Goal: Understand process/instructions: Learn about a topic

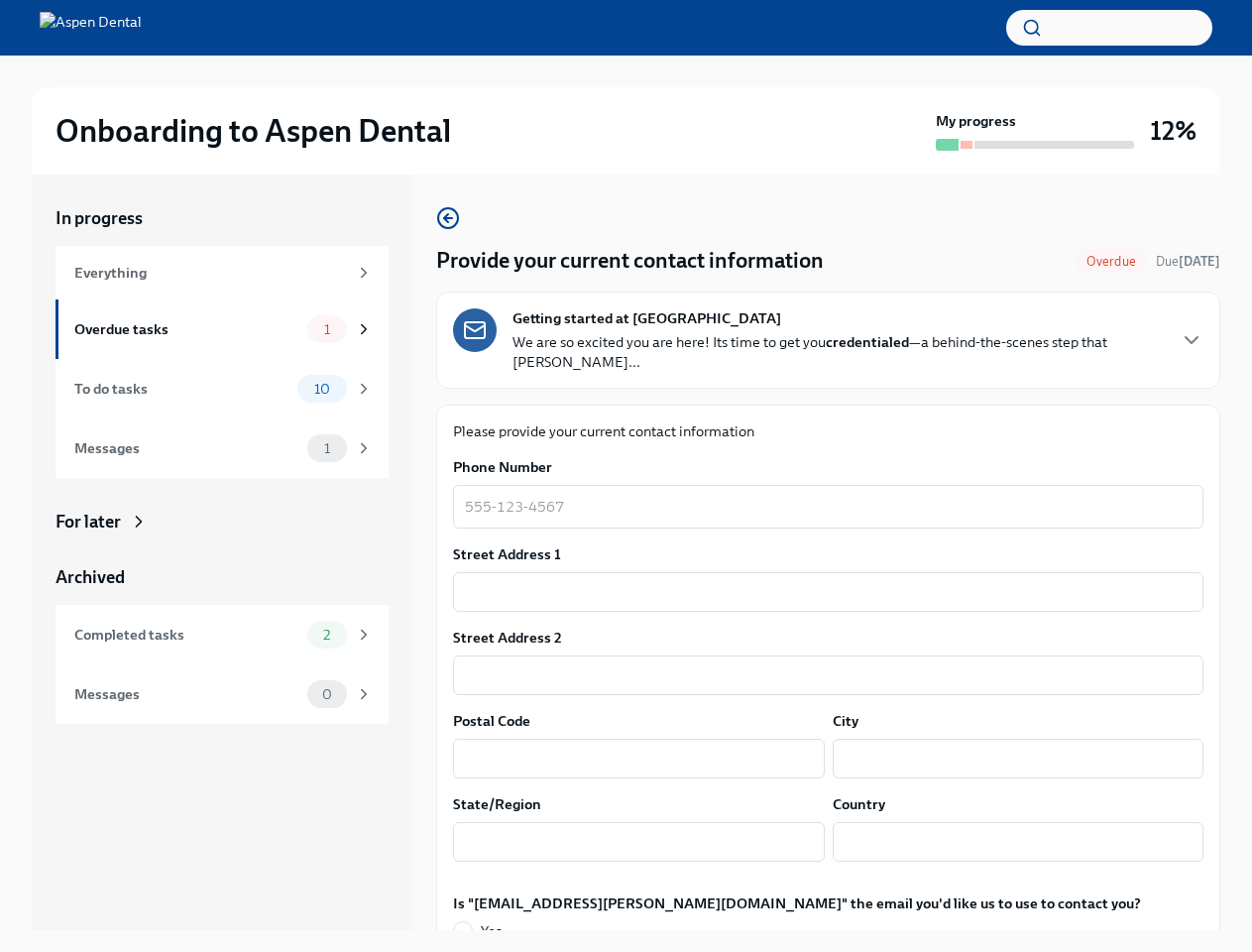
click at [626, 476] on label "Phone Number" at bounding box center [828, 467] width 750 height 20
click at [626, 495] on textarea "Phone Number" at bounding box center [828, 507] width 726 height 24
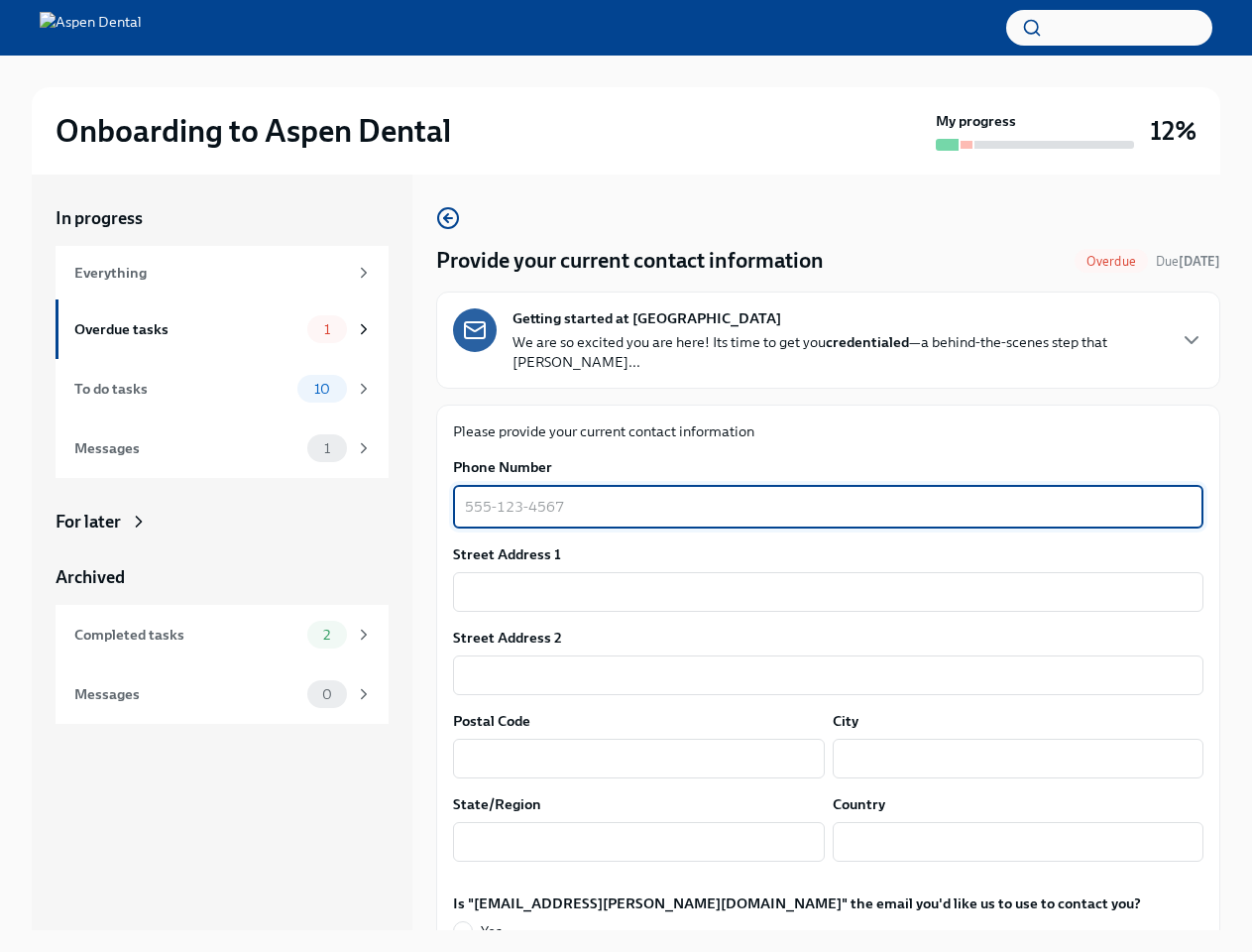
click at [1109, 28] on button "button" at bounding box center [1110, 28] width 207 height 36
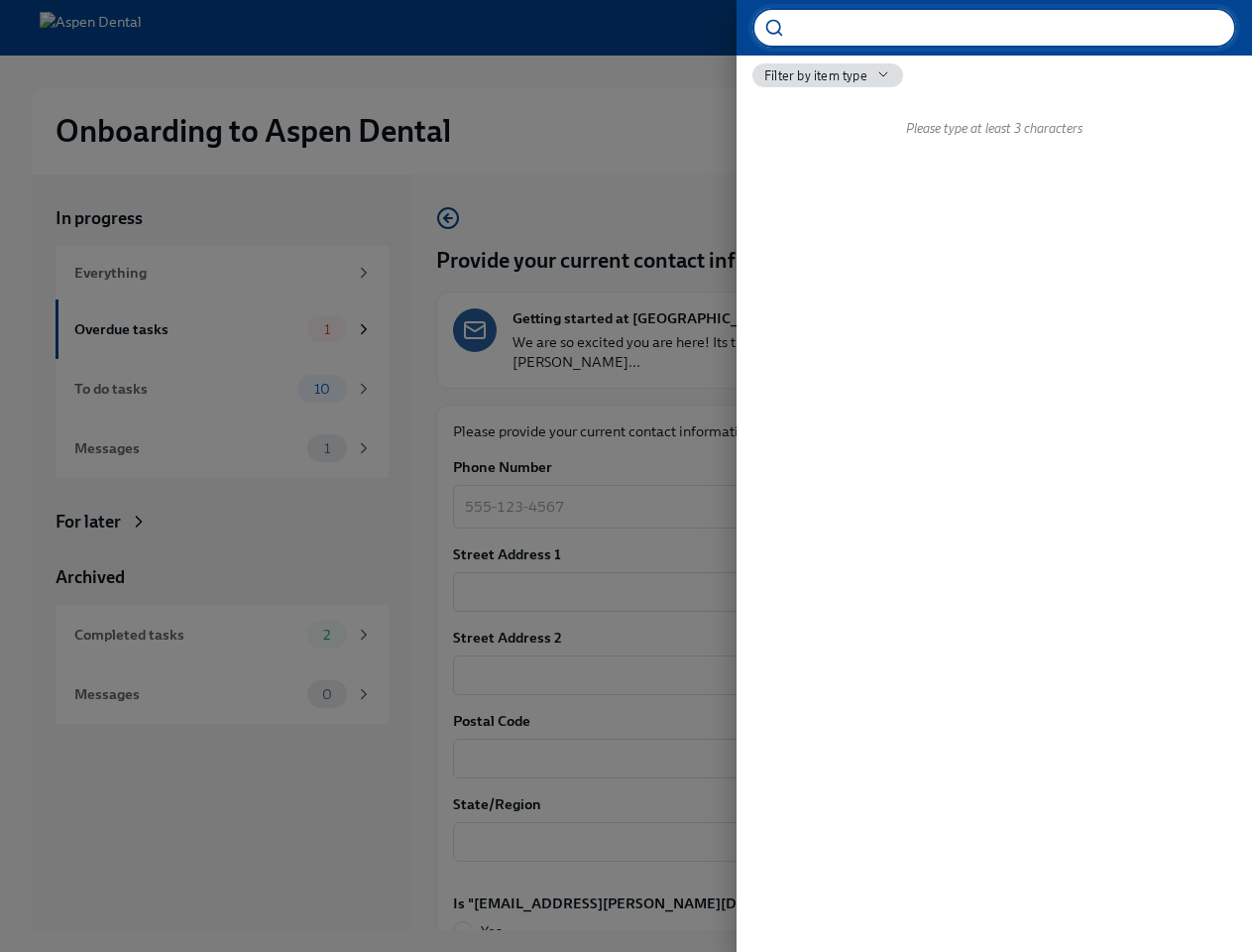
click at [820, 340] on div at bounding box center [626, 476] width 1252 height 952
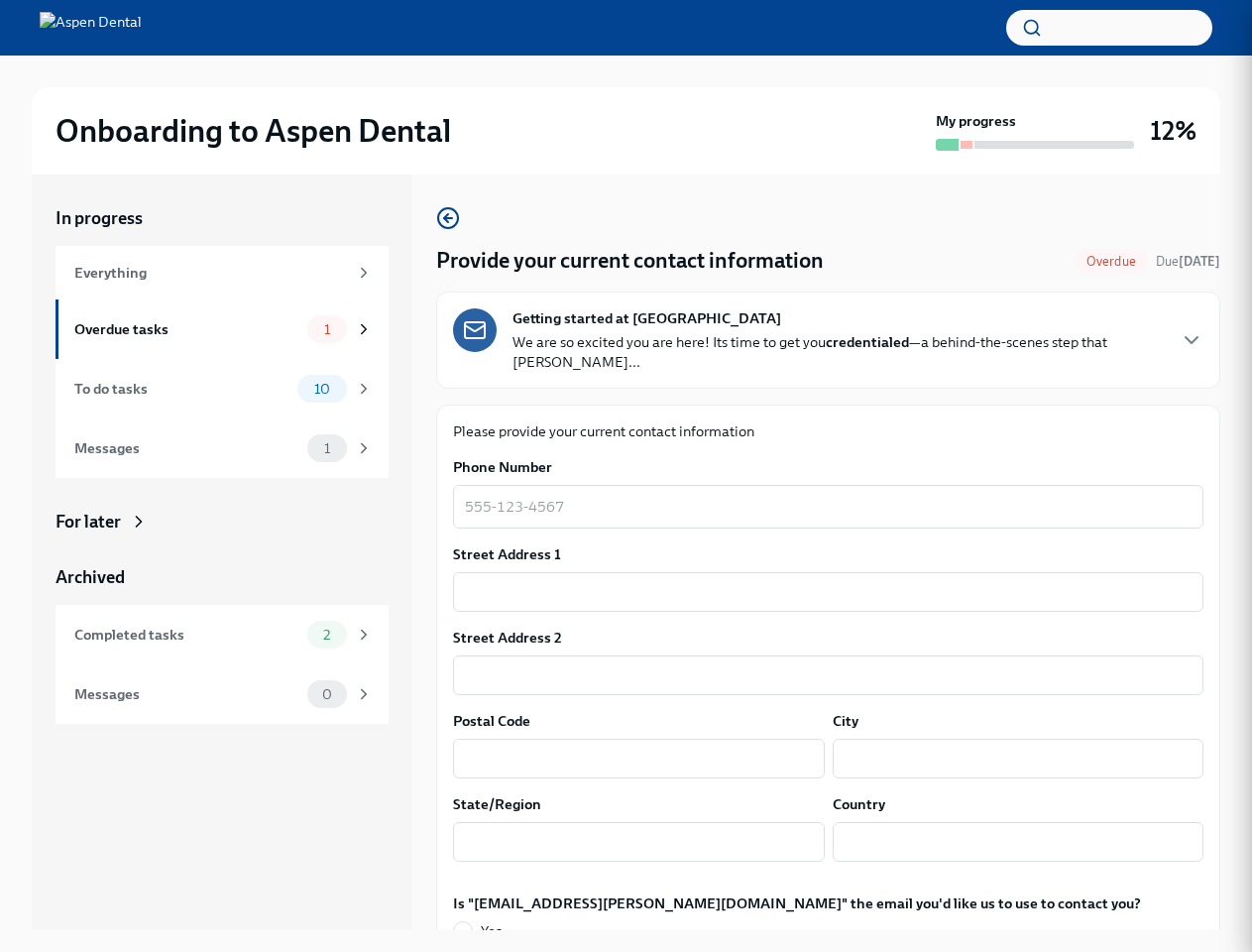
click at [1179, 340] on icon "button" at bounding box center [1191, 340] width 24 height 24
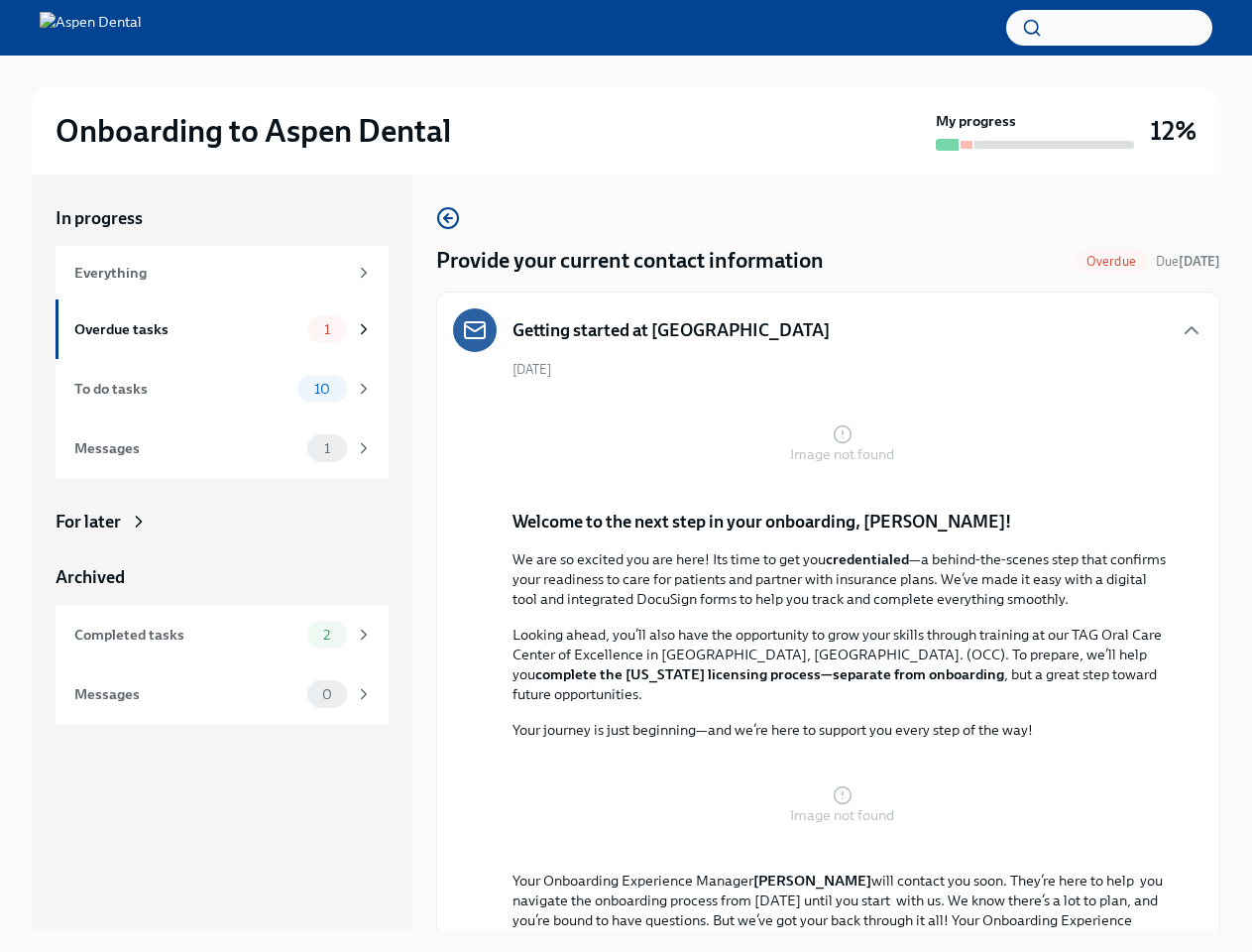
click at [820, 592] on p "We are so excited you are here! Its time to get you credentialed —a behind-the-…" at bounding box center [842, 579] width 659 height 60
click at [820, 675] on p "Looking ahead, you’ll also have the opportunity to grow your skills through tra…" at bounding box center [842, 665] width 659 height 79
click at [635, 758] on button "Zoom image" at bounding box center [842, 805] width 659 height 99
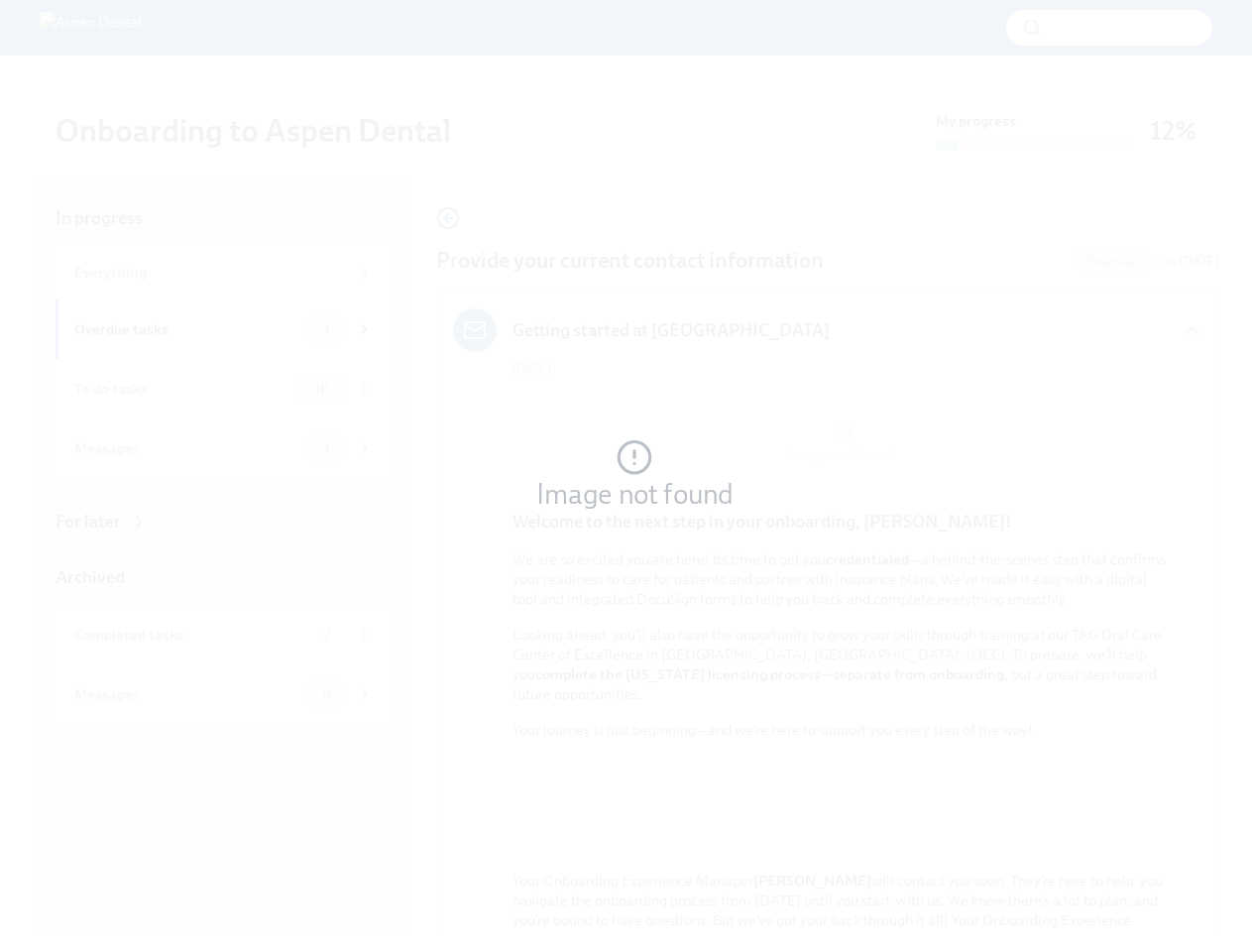
click at [1006, 758] on button "Unzoom image" at bounding box center [626, 476] width 1252 height 952
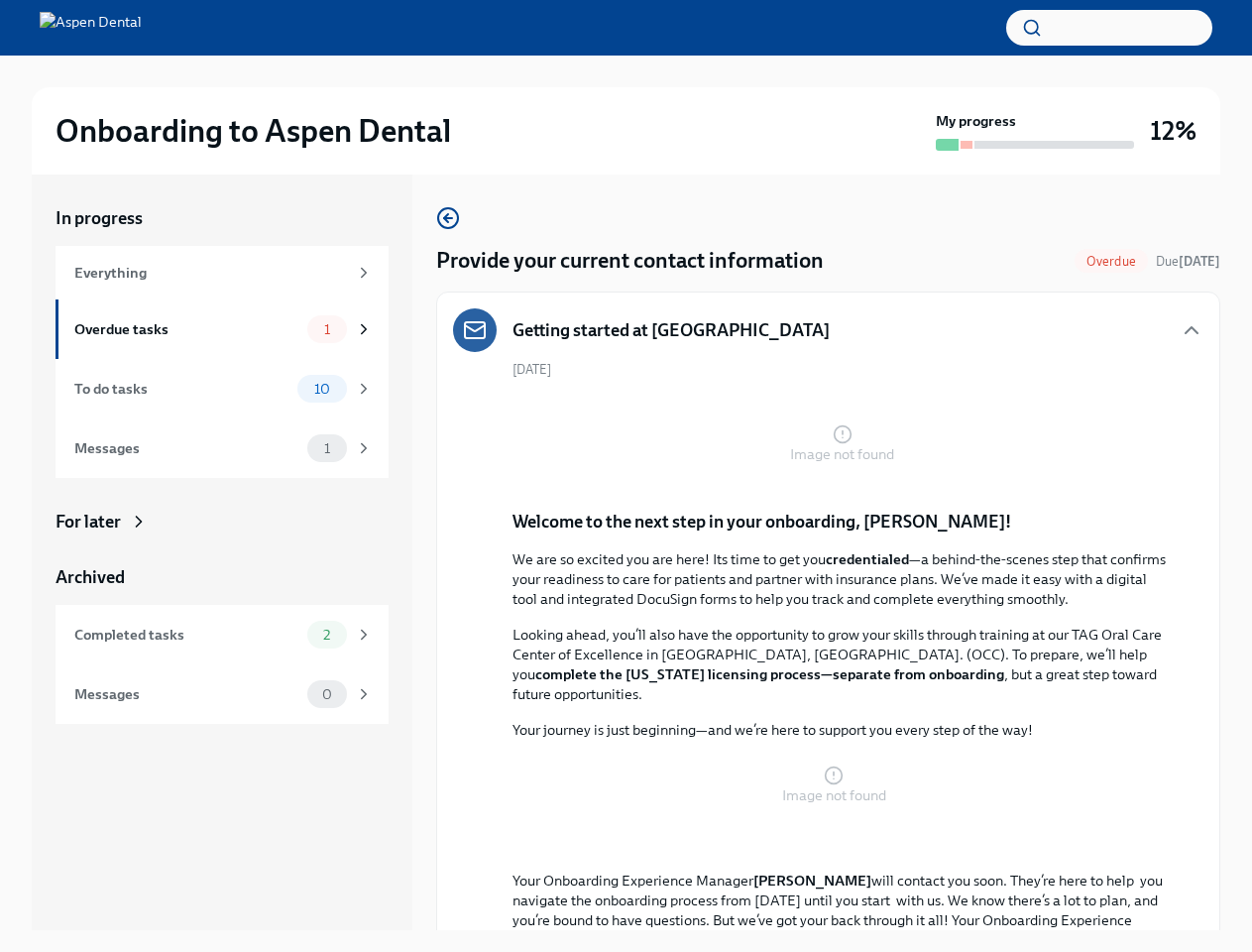
click at [635, 842] on button "Unzoom image" at bounding box center [626, 476] width 1252 height 952
